Goal: Navigation & Orientation: Find specific page/section

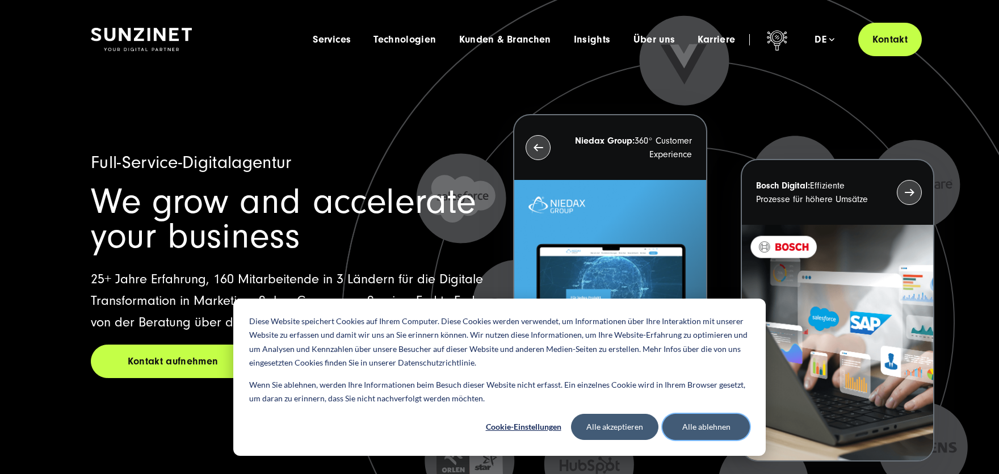
click at [698, 428] on button "Alle ablehnen" at bounding box center [705, 427] width 87 height 26
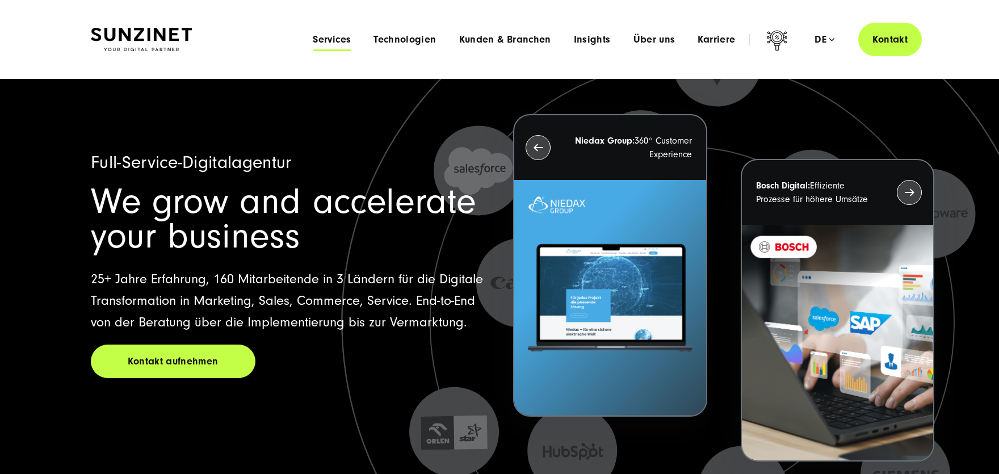
click at [338, 39] on span "Services" at bounding box center [332, 39] width 38 height 11
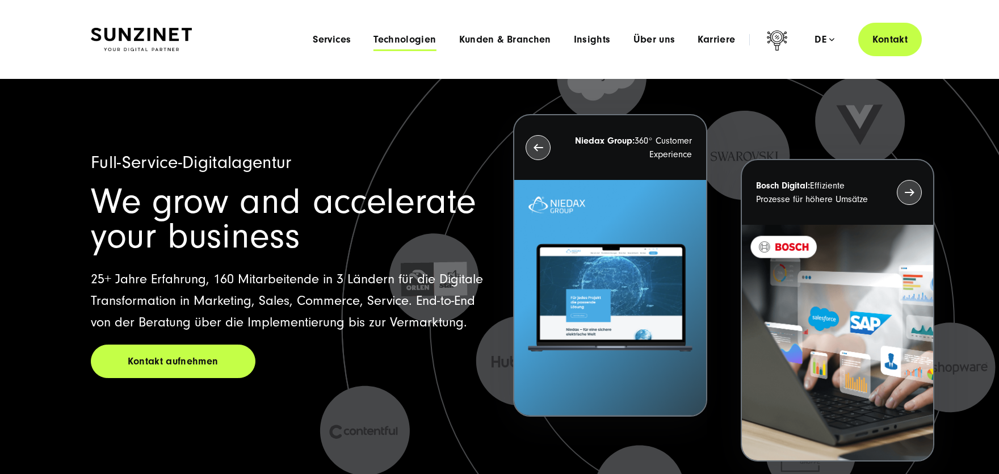
click at [414, 41] on span "Technologien" at bounding box center [404, 39] width 62 height 11
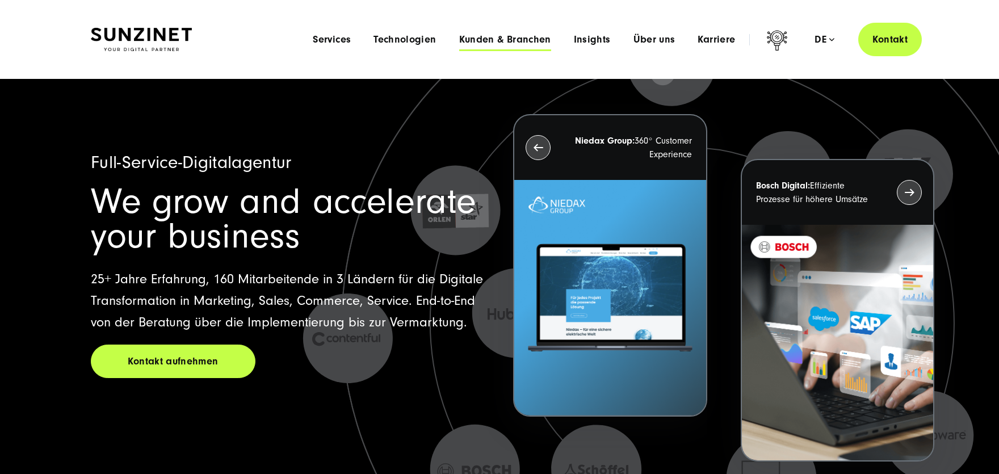
click at [494, 38] on span "Kunden & Branchen" at bounding box center [505, 39] width 92 height 11
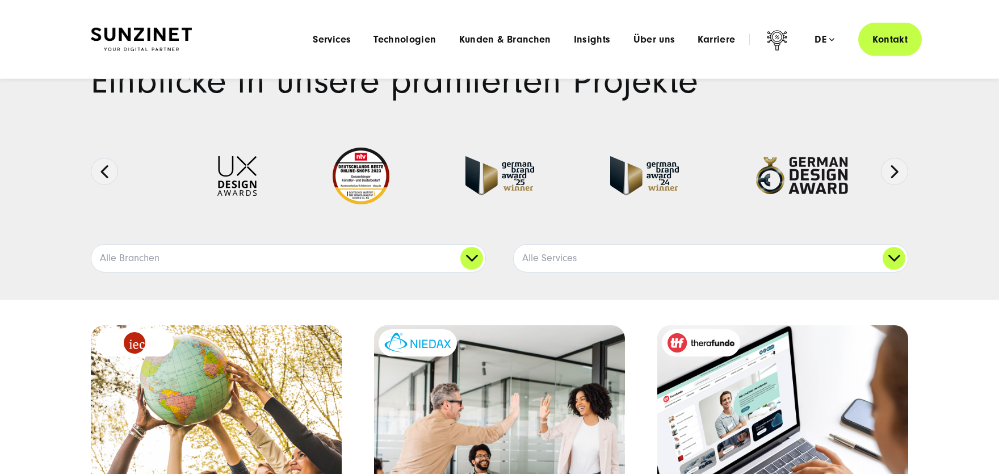
scroll to position [31, 0]
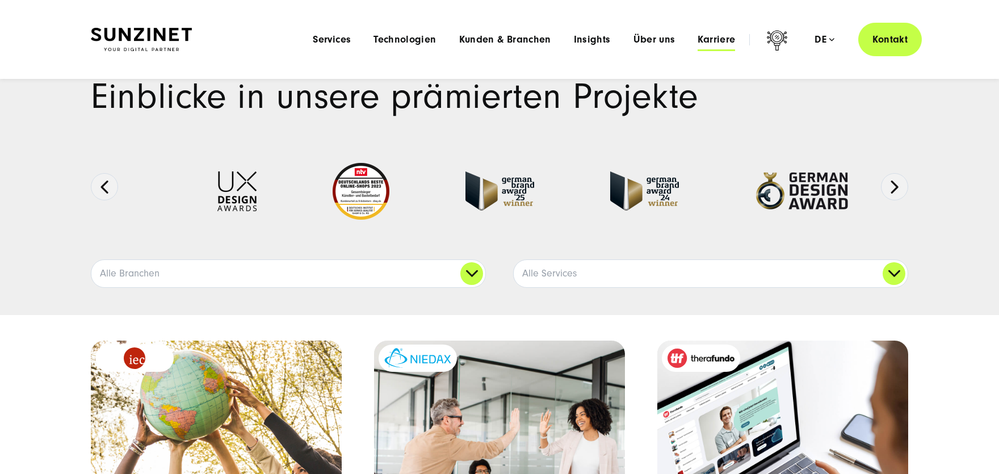
click at [715, 44] on span "Karriere" at bounding box center [716, 39] width 37 height 11
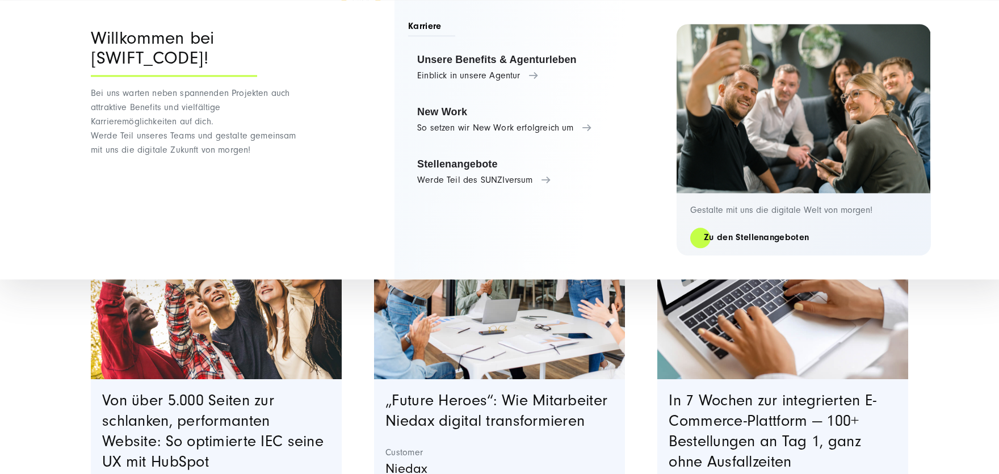
scroll to position [268, 0]
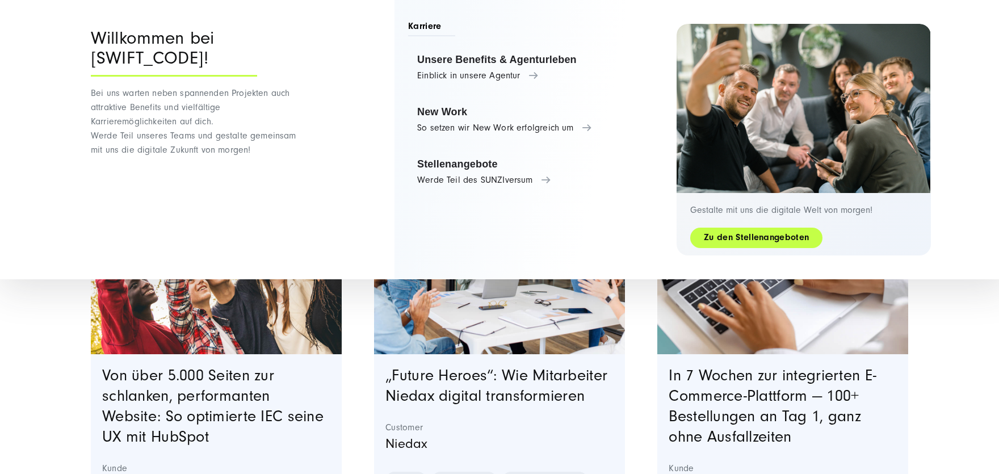
click at [750, 240] on link "Zu den Stellenangeboten" at bounding box center [756, 237] width 132 height 13
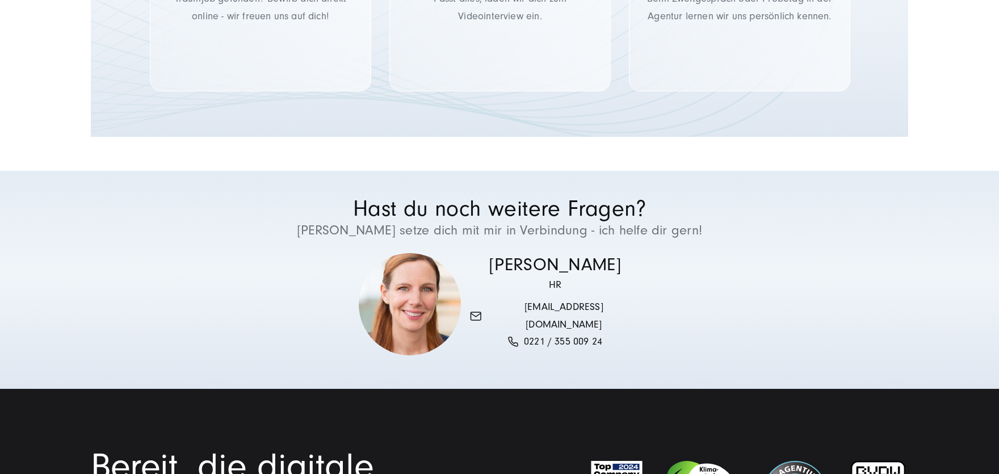
scroll to position [2228, 0]
